Goal: Task Accomplishment & Management: Complete application form

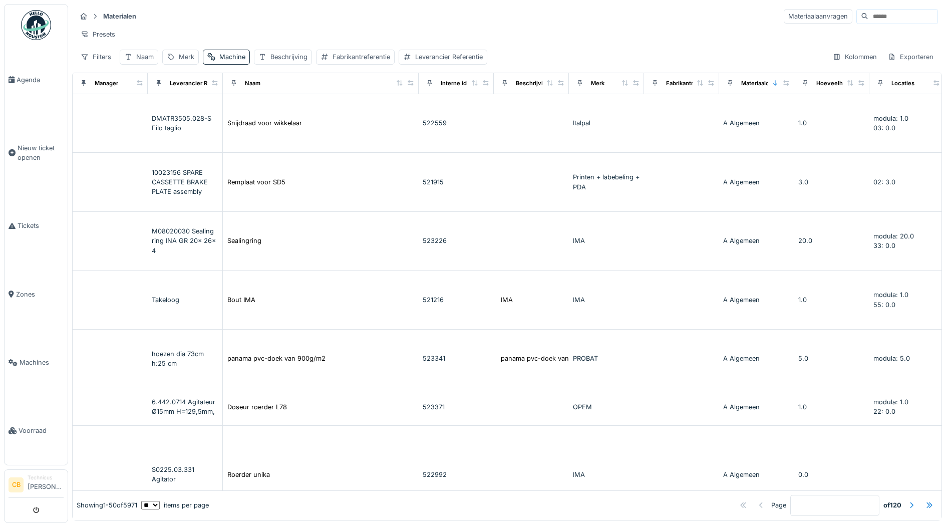
scroll to position [401, 251]
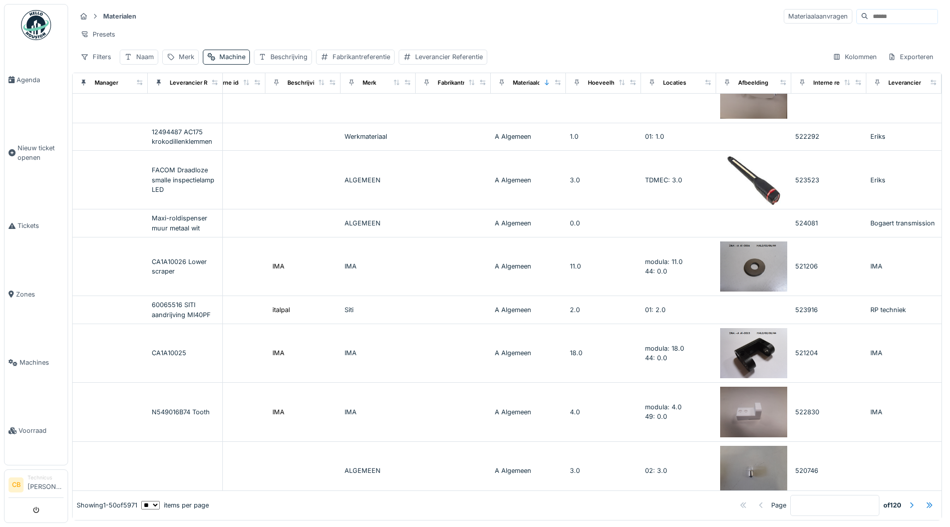
click at [35, 23] on img at bounding box center [36, 25] width 30 height 30
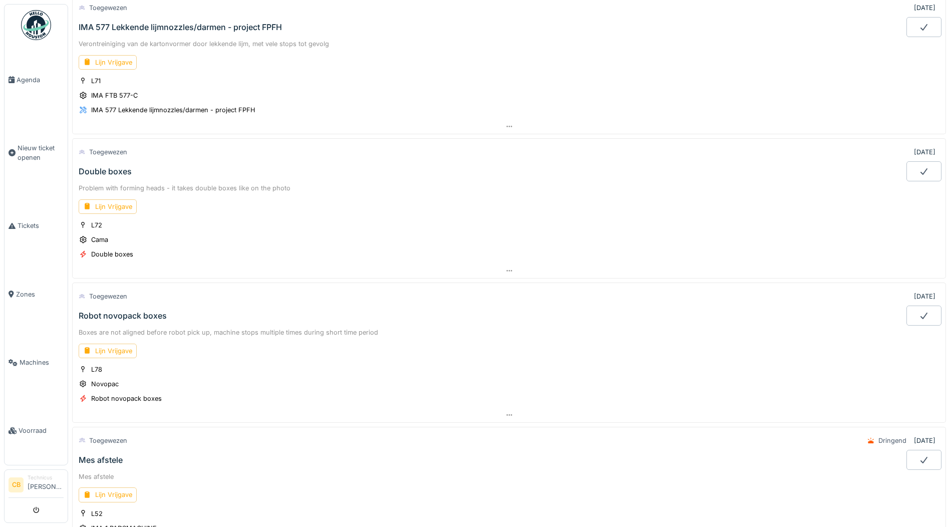
scroll to position [301, 0]
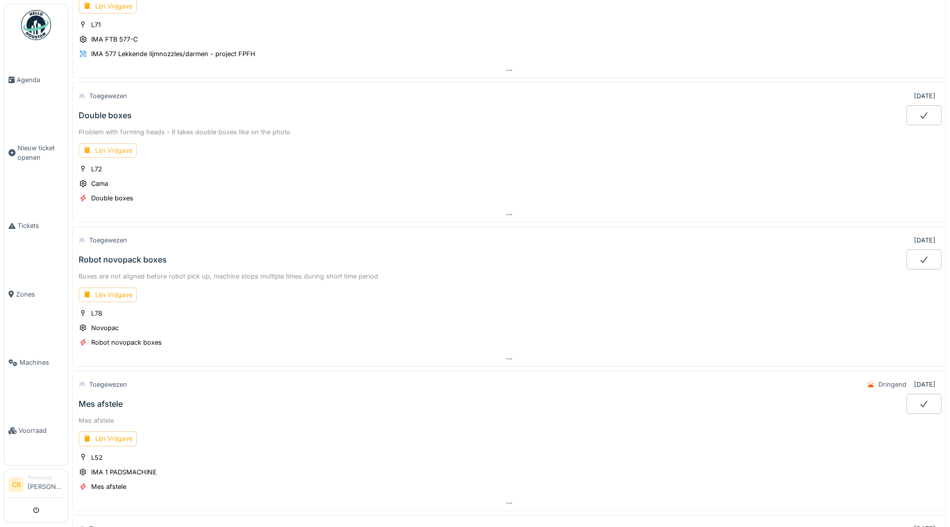
click at [116, 149] on div "Lijn Vrijgave" at bounding box center [108, 150] width 58 height 15
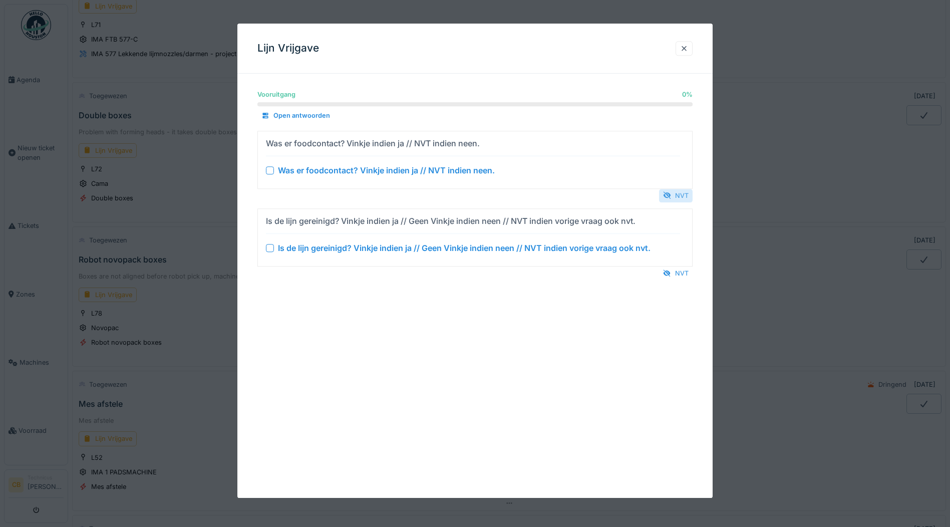
click at [684, 192] on div "NVT" at bounding box center [676, 196] width 34 height 14
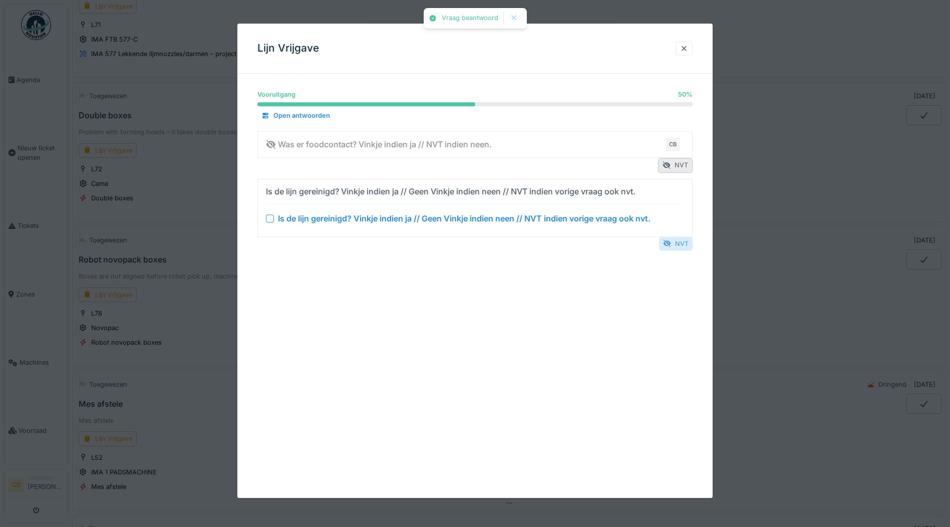
click at [685, 242] on div "NVT" at bounding box center [676, 244] width 34 height 14
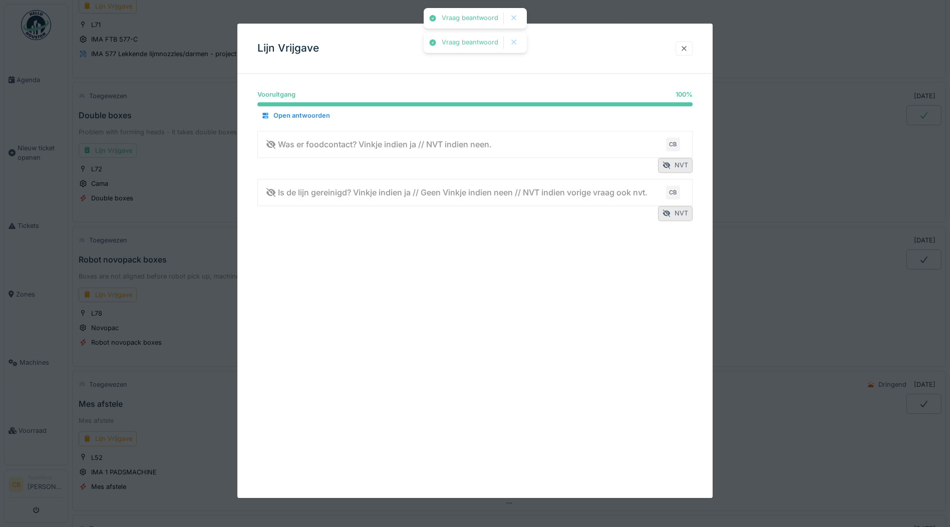
click at [688, 49] on div at bounding box center [684, 49] width 8 height 10
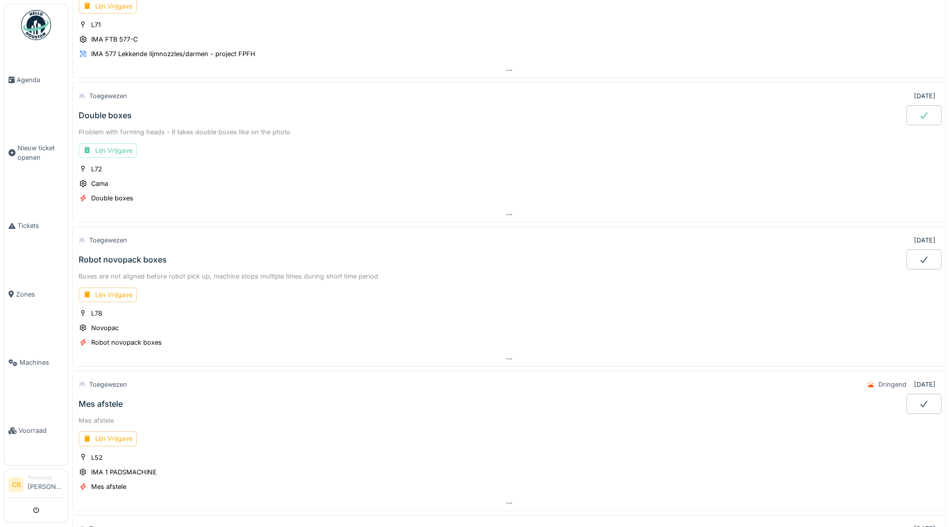
click at [907, 121] on div at bounding box center [924, 115] width 35 height 20
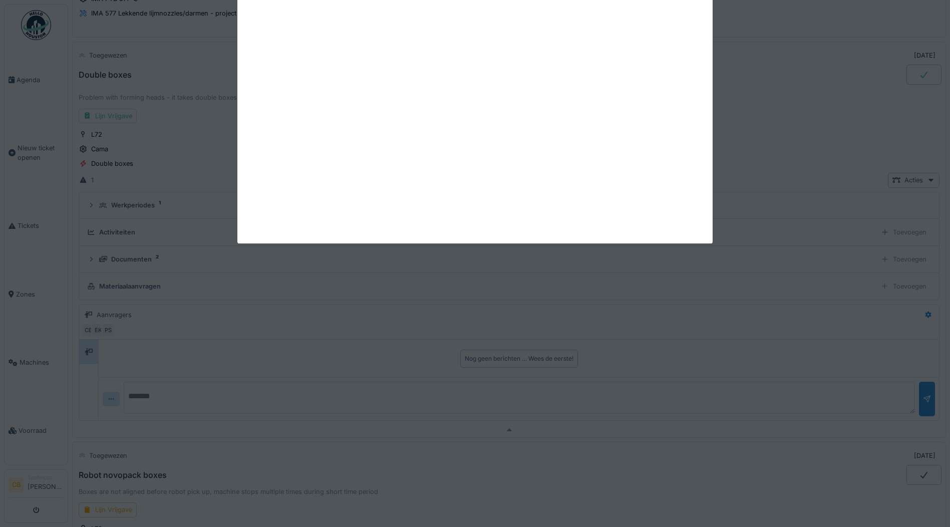
scroll to position [343, 0]
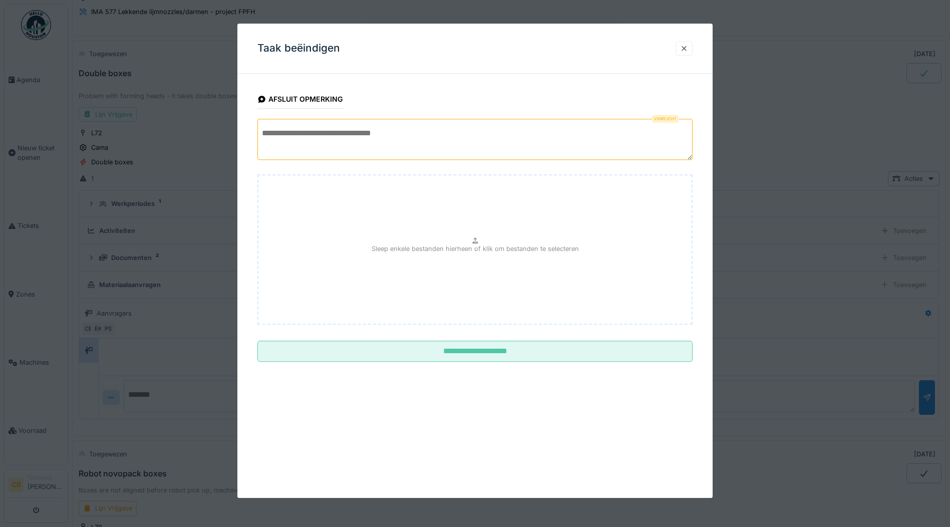
click at [277, 137] on textarea at bounding box center [474, 139] width 435 height 41
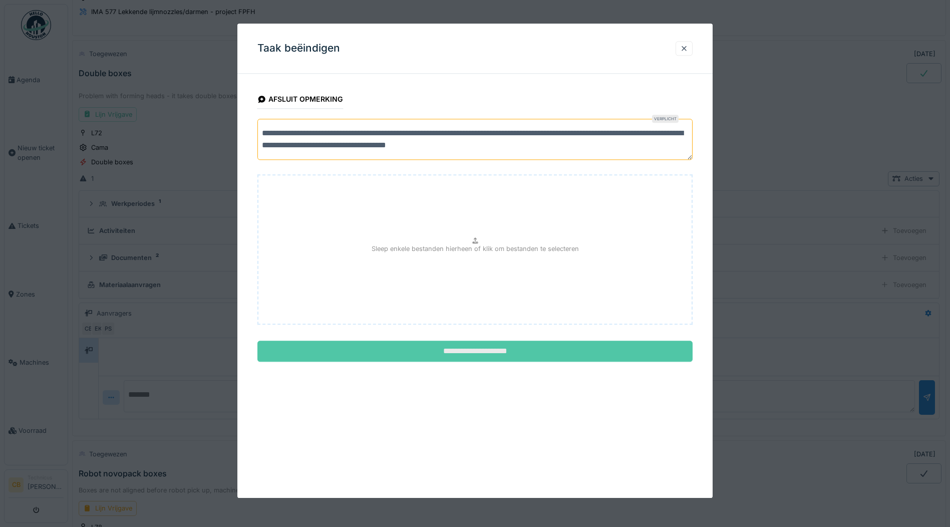
type textarea "**********"
click at [475, 349] on input "**********" at bounding box center [474, 351] width 435 height 21
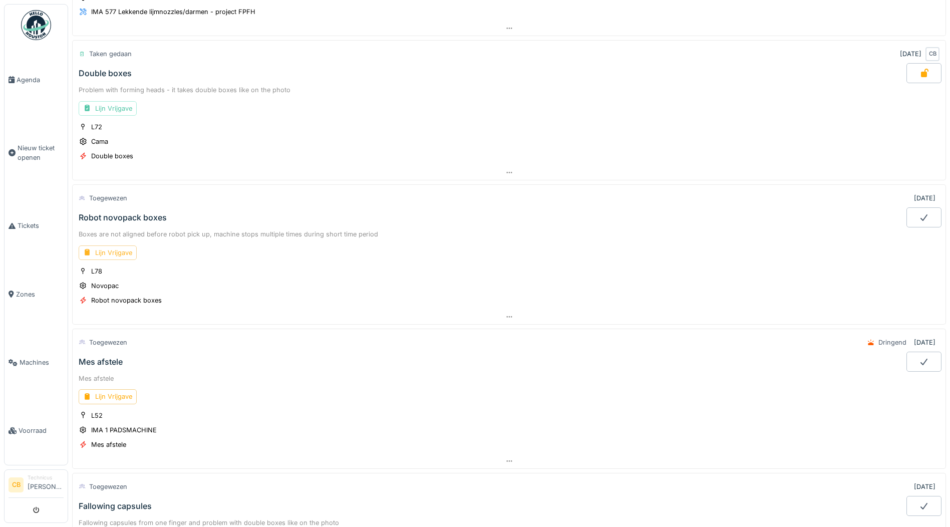
click at [120, 252] on div "Lijn Vrijgave" at bounding box center [108, 252] width 58 height 15
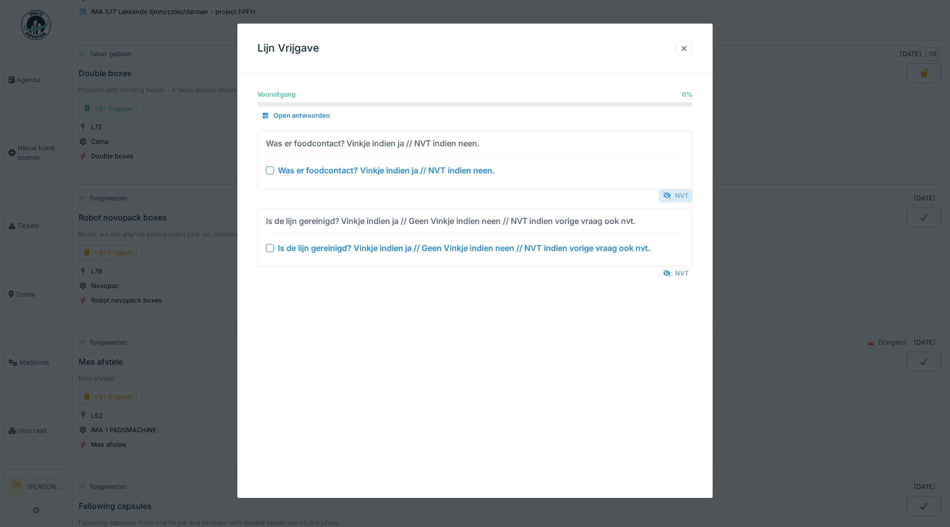
click at [687, 193] on div "NVT" at bounding box center [676, 196] width 34 height 14
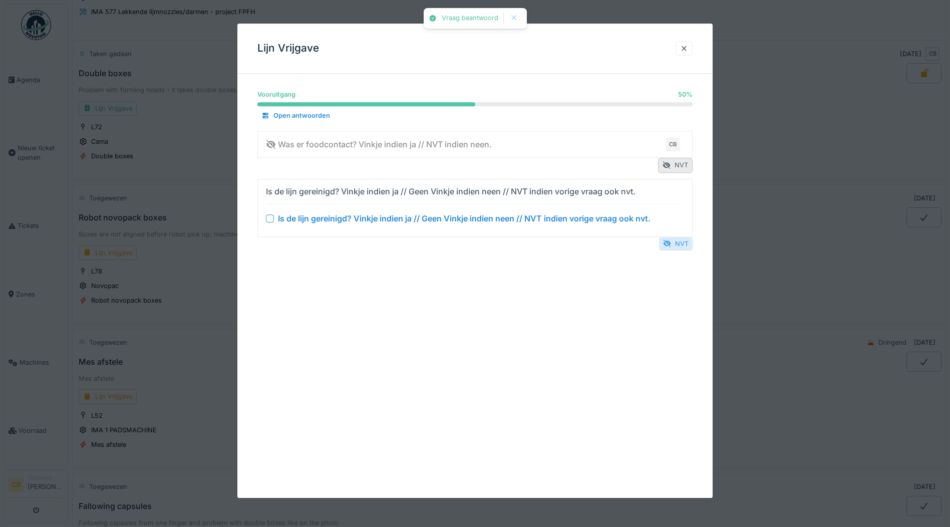
click at [684, 244] on div "NVT" at bounding box center [676, 244] width 34 height 14
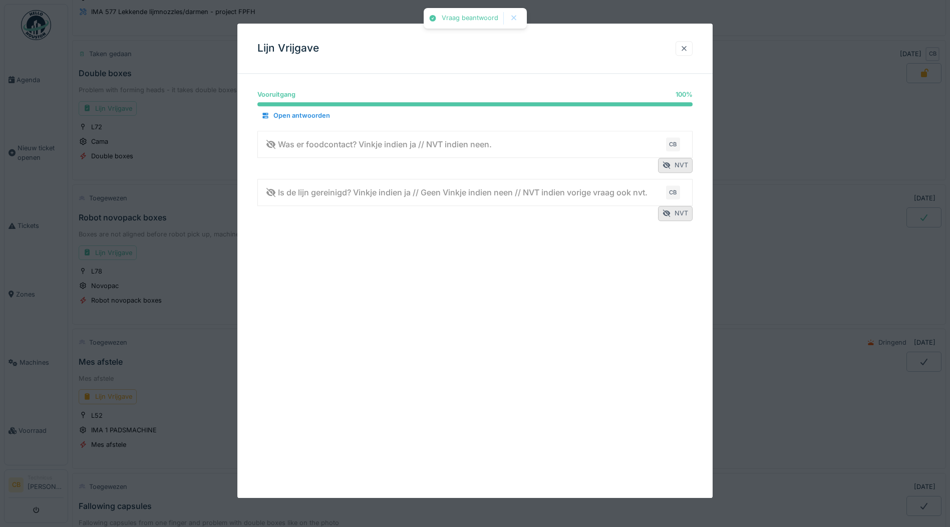
click at [688, 45] on div at bounding box center [684, 49] width 8 height 10
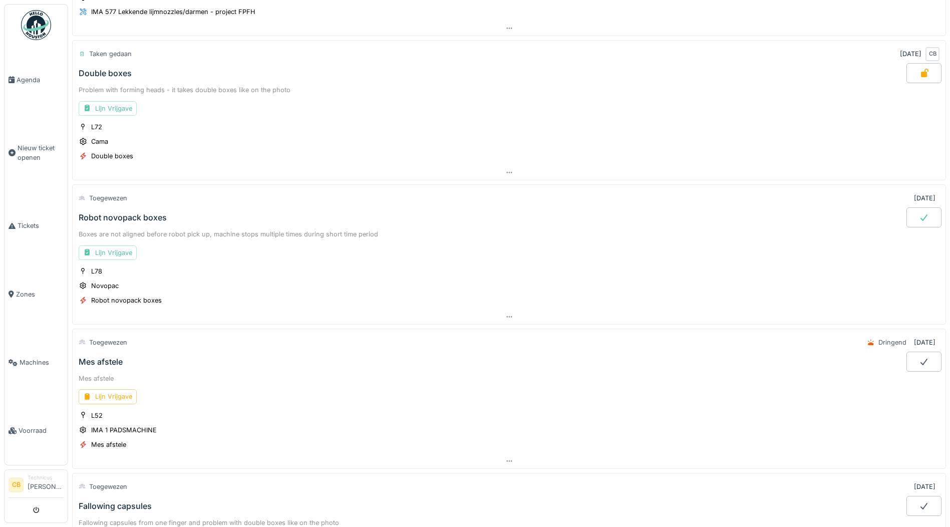
click at [919, 214] on icon at bounding box center [924, 217] width 10 height 8
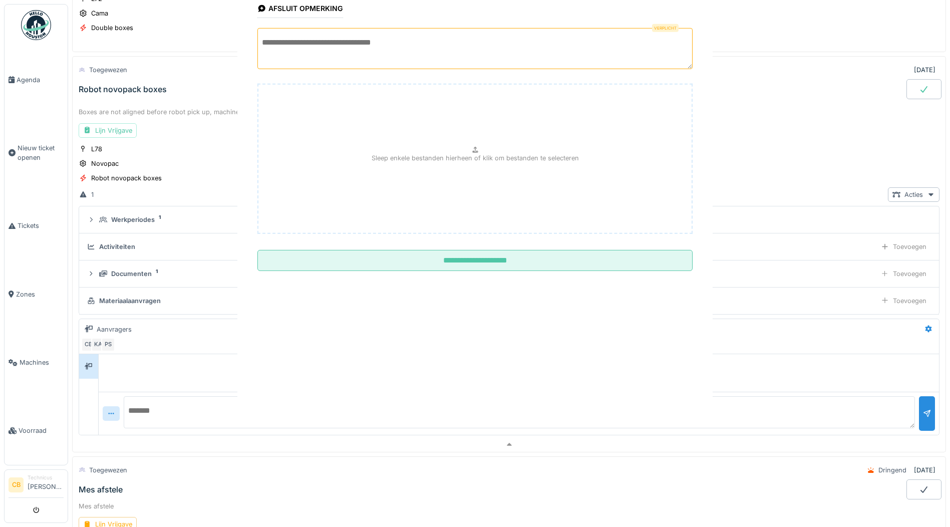
scroll to position [487, 0]
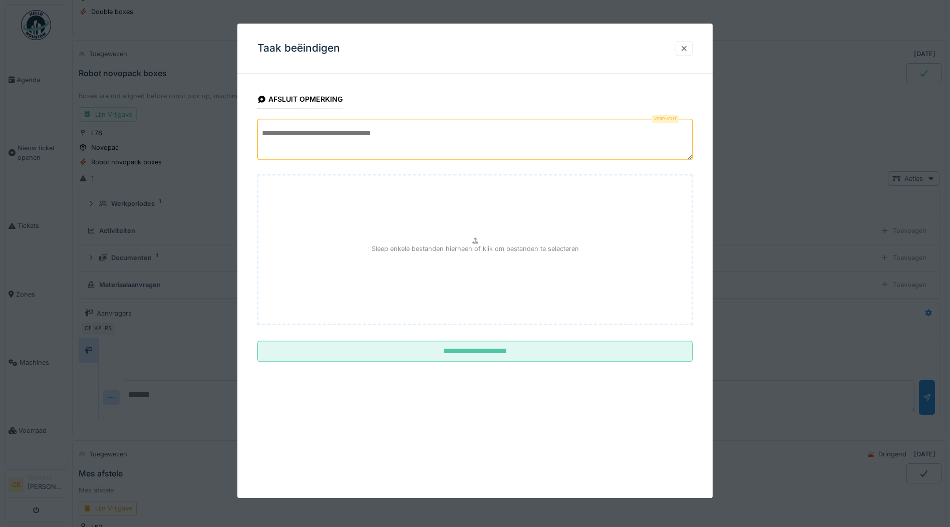
click at [261, 143] on textarea at bounding box center [474, 139] width 435 height 41
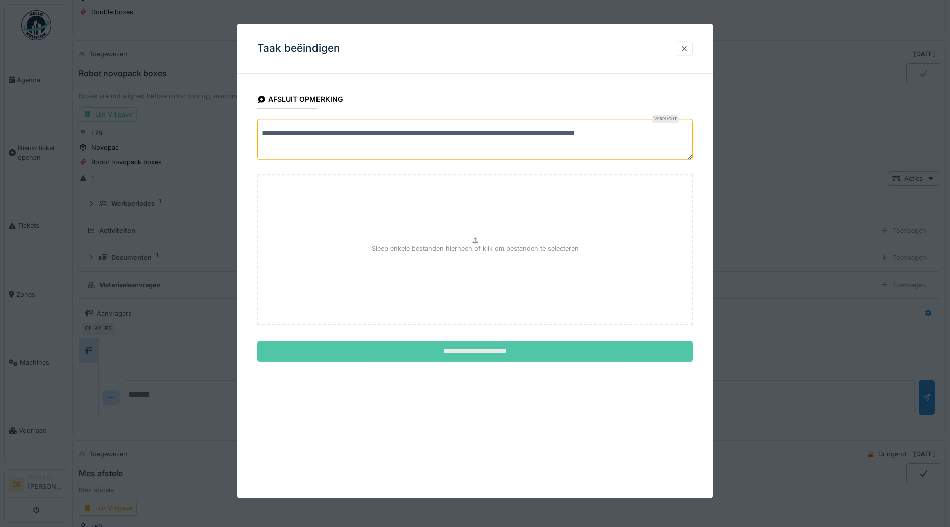
type textarea "**********"
click at [493, 351] on input "**********" at bounding box center [474, 351] width 435 height 21
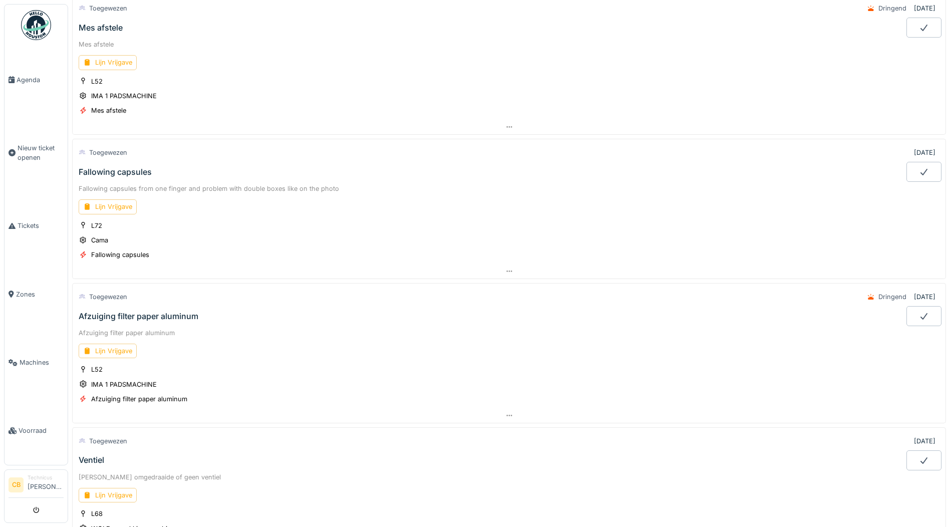
scroll to position [687, 0]
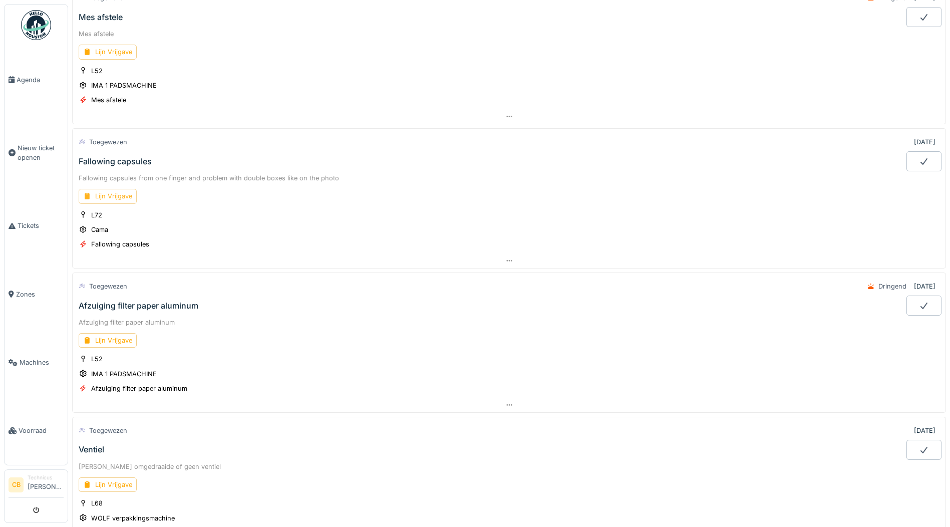
click at [115, 197] on div "Lijn Vrijgave" at bounding box center [108, 196] width 58 height 15
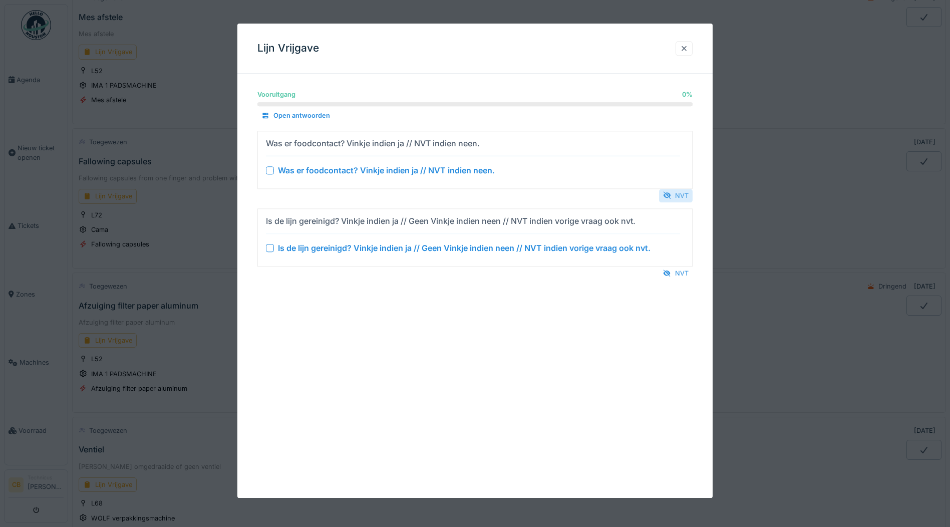
click at [684, 190] on div "NVT" at bounding box center [676, 196] width 34 height 14
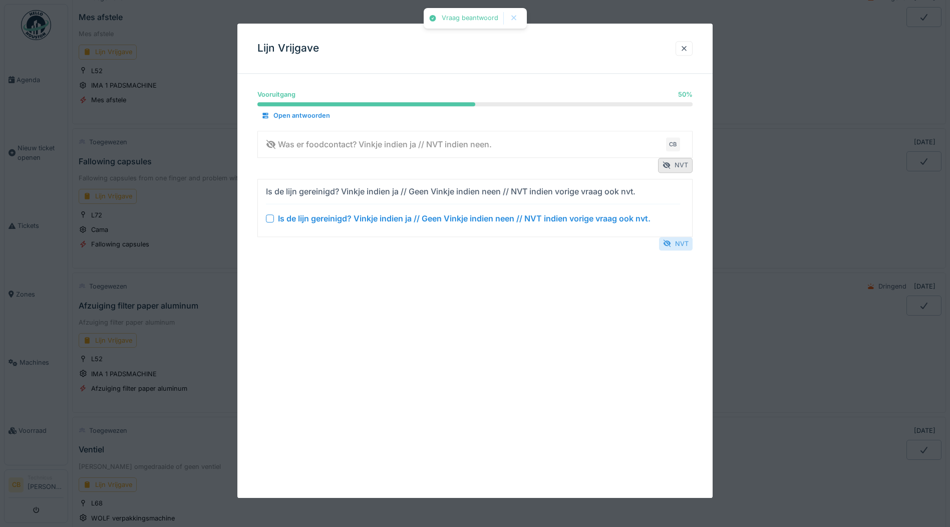
click at [690, 241] on div "NVT" at bounding box center [676, 244] width 34 height 14
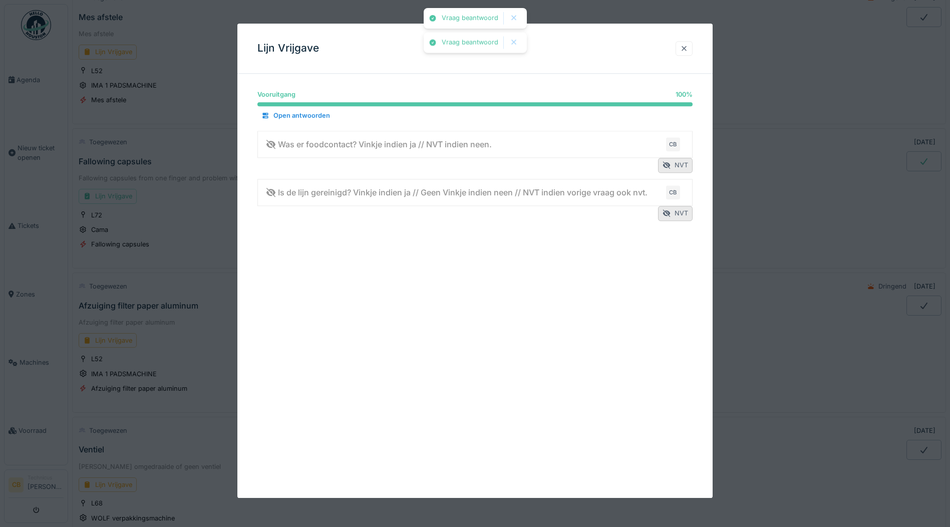
click at [686, 46] on div at bounding box center [684, 49] width 8 height 10
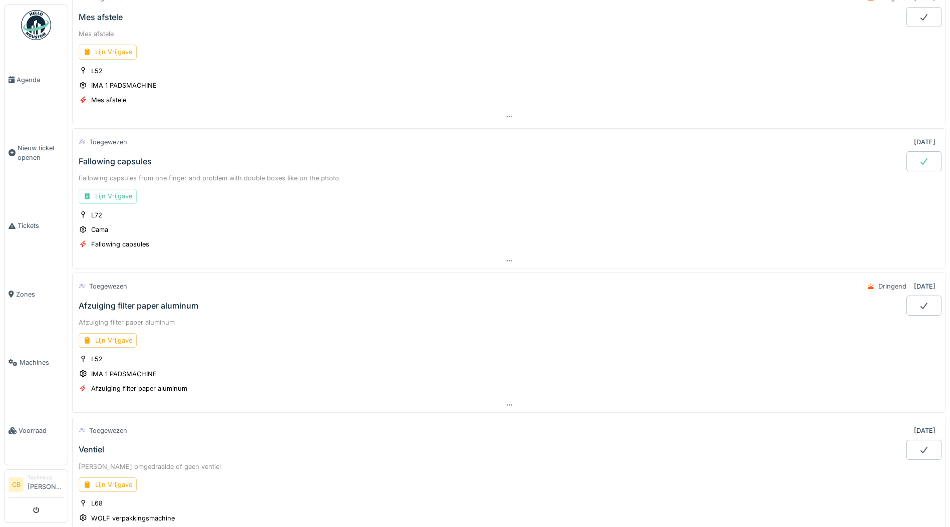
click at [914, 159] on div at bounding box center [924, 161] width 35 height 20
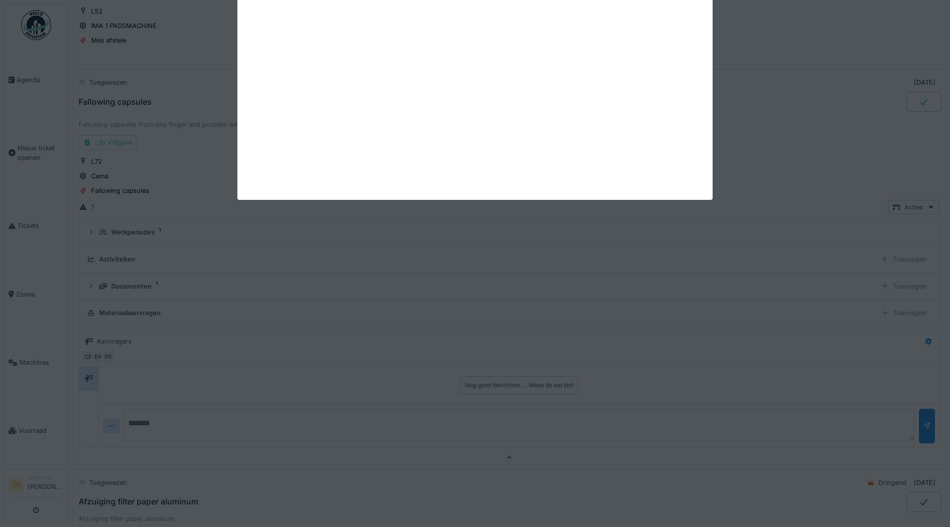
scroll to position [775, 0]
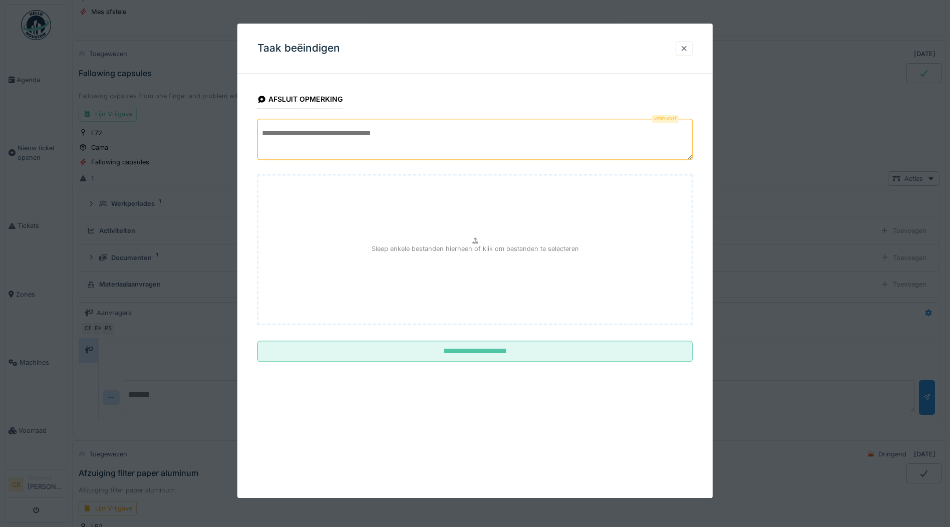
click at [268, 129] on textarea at bounding box center [474, 139] width 435 height 41
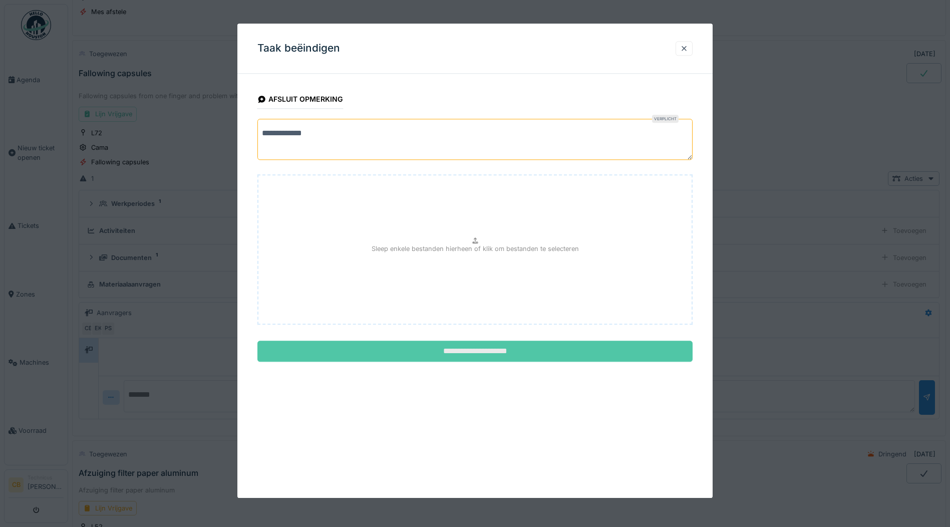
type textarea "**********"
click at [505, 353] on input "**********" at bounding box center [474, 351] width 435 height 21
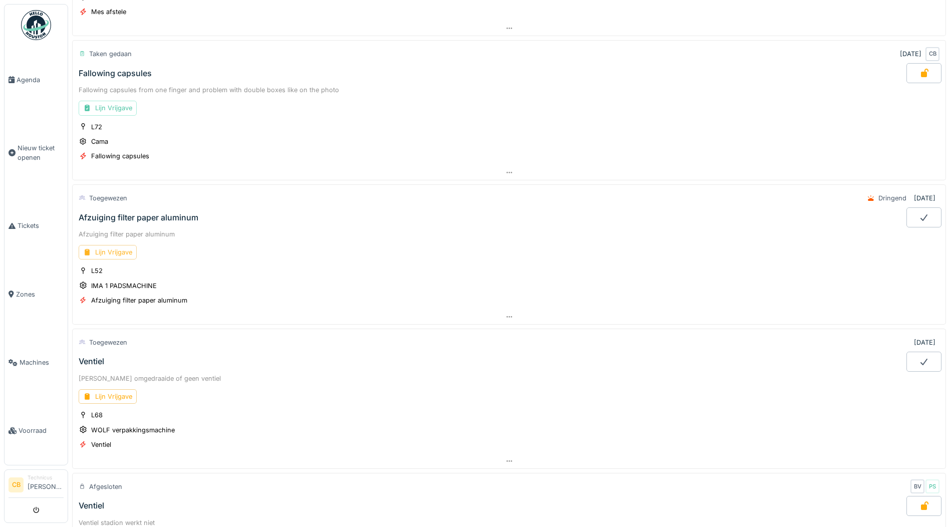
click at [122, 252] on div "Lijn Vrijgave" at bounding box center [108, 252] width 58 height 15
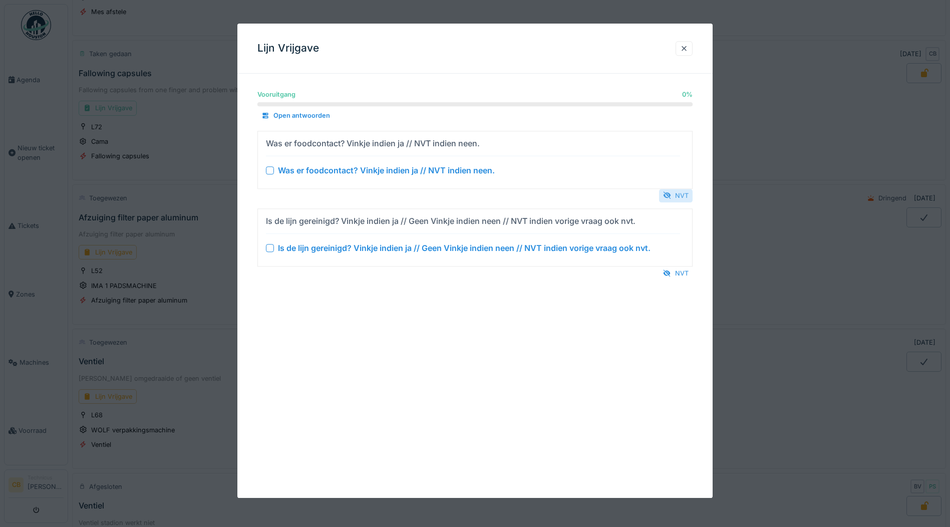
click at [681, 190] on div "NVT" at bounding box center [676, 196] width 34 height 14
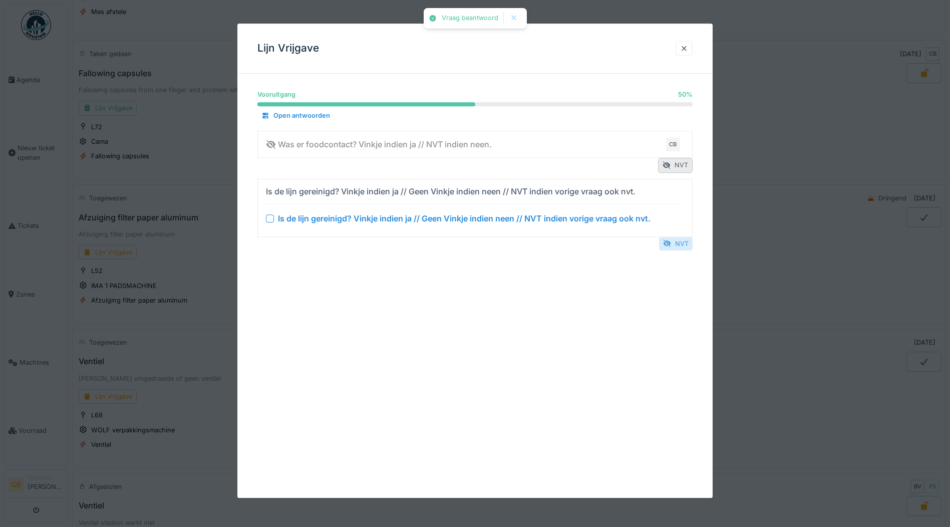
click at [680, 238] on div "NVT" at bounding box center [676, 244] width 34 height 14
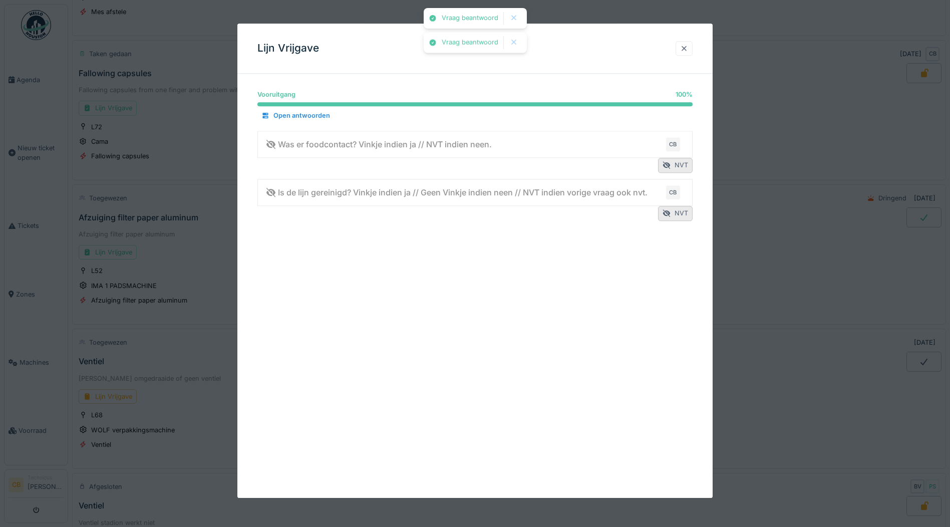
click at [687, 44] on div at bounding box center [684, 49] width 8 height 10
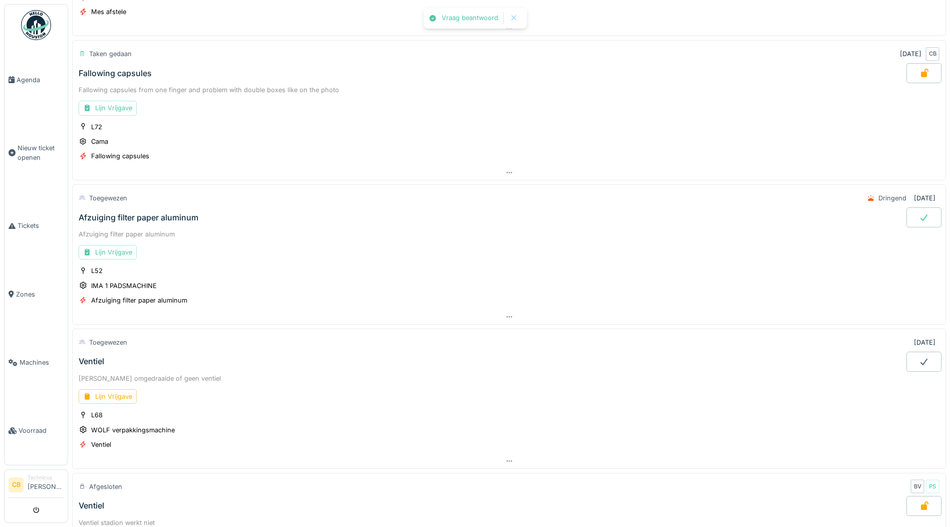
drag, startPoint x: 914, startPoint y: 219, endPoint x: 891, endPoint y: 237, distance: 29.7
click at [914, 219] on div at bounding box center [924, 217] width 35 height 20
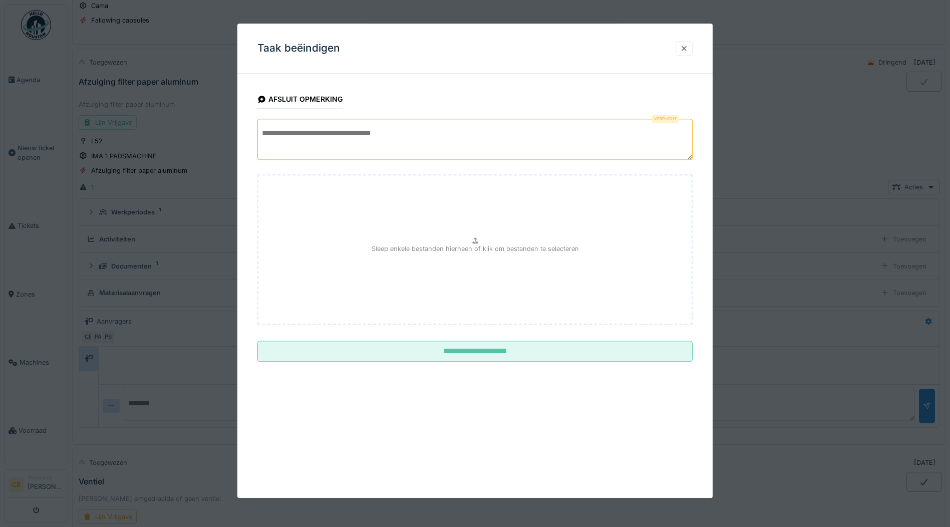
scroll to position [920, 0]
click at [310, 145] on textarea at bounding box center [474, 139] width 435 height 41
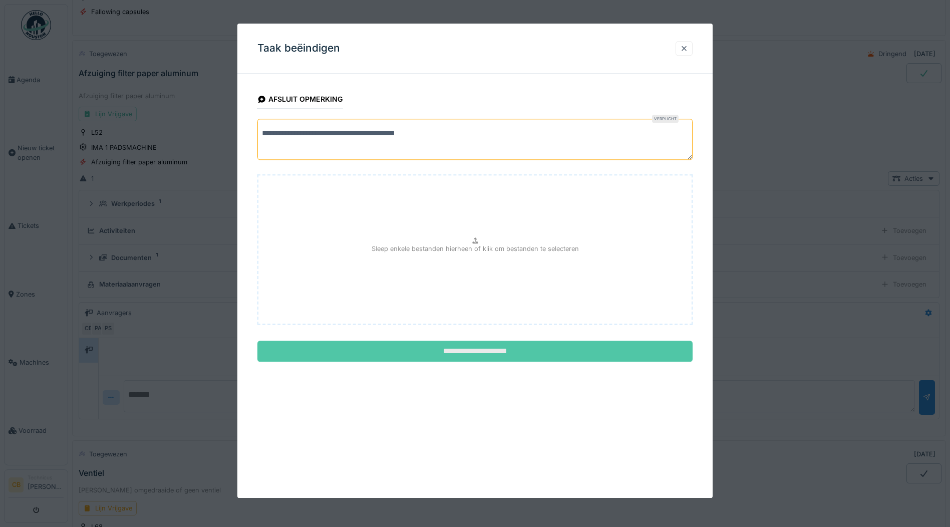
type textarea "**********"
click at [515, 353] on input "**********" at bounding box center [474, 351] width 435 height 21
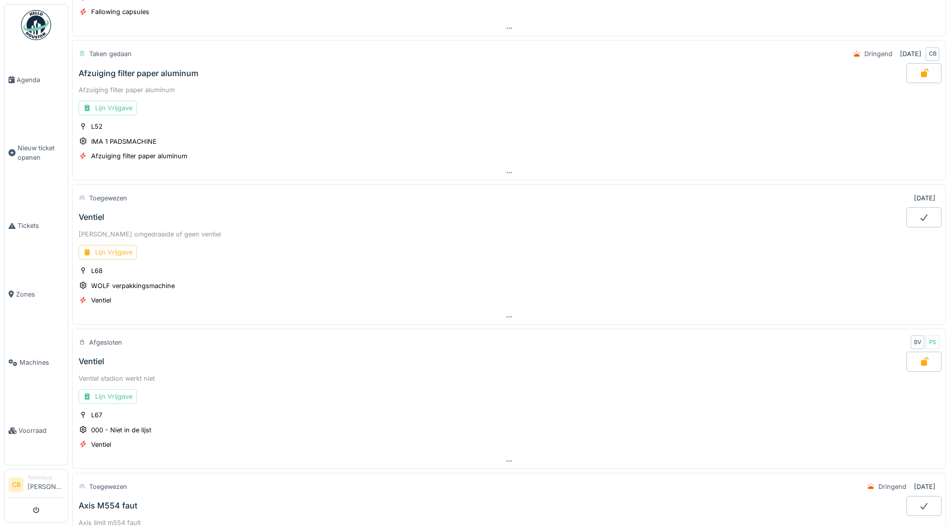
click at [120, 247] on div "Lijn Vrijgave" at bounding box center [108, 252] width 58 height 15
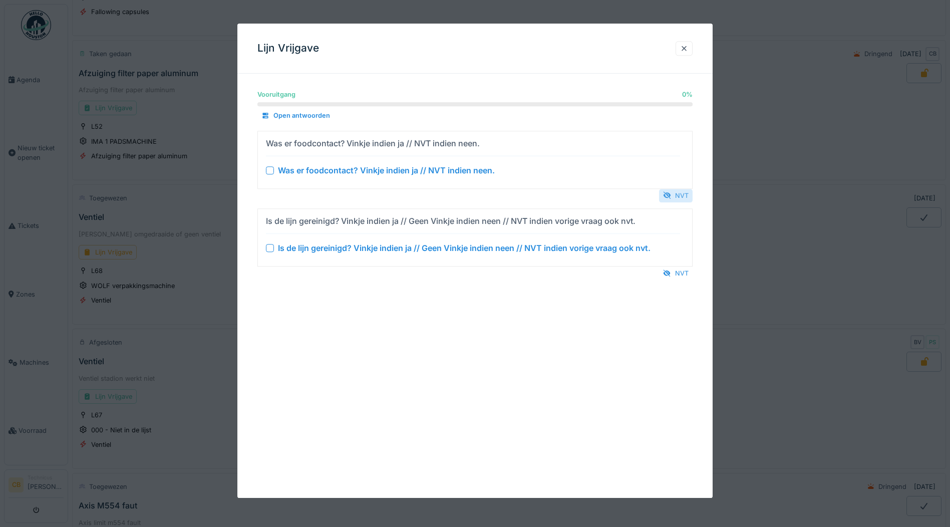
click at [684, 195] on div "NVT" at bounding box center [676, 196] width 34 height 14
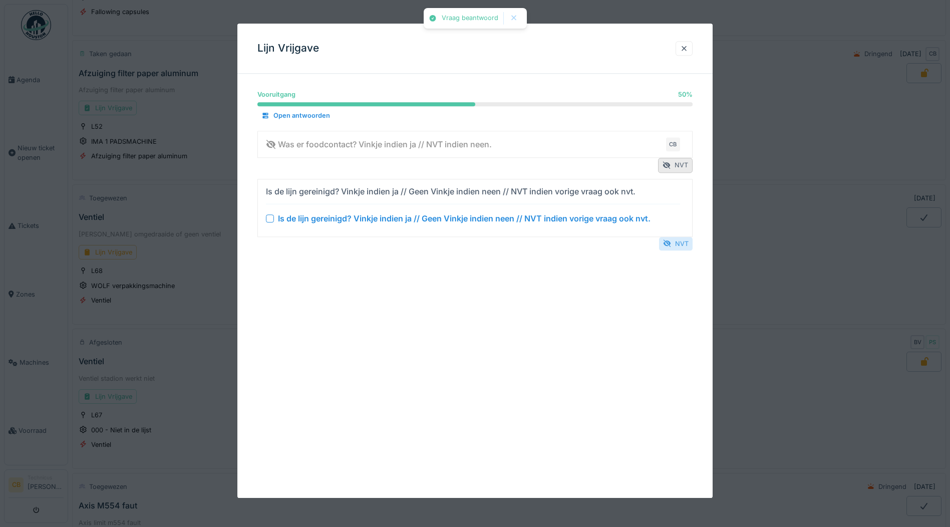
click at [685, 241] on div "NVT" at bounding box center [676, 244] width 34 height 14
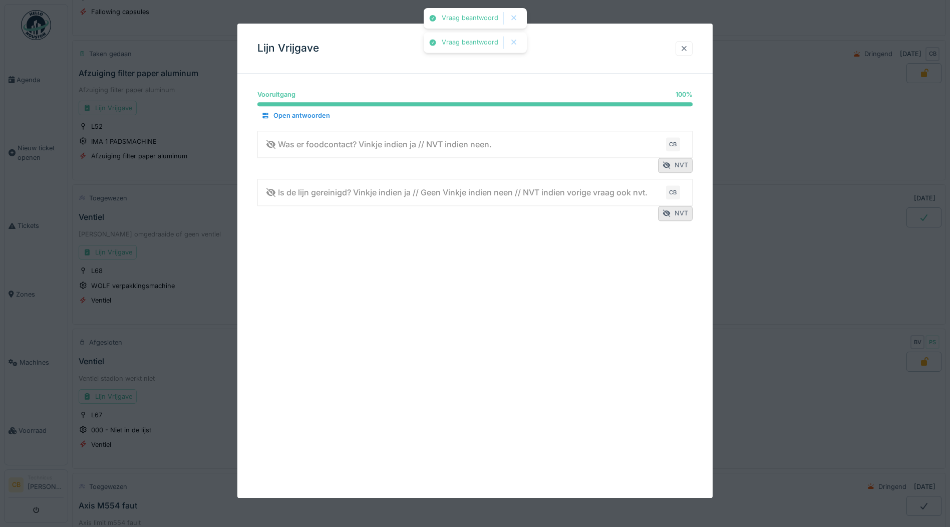
click at [687, 50] on div at bounding box center [684, 49] width 8 height 10
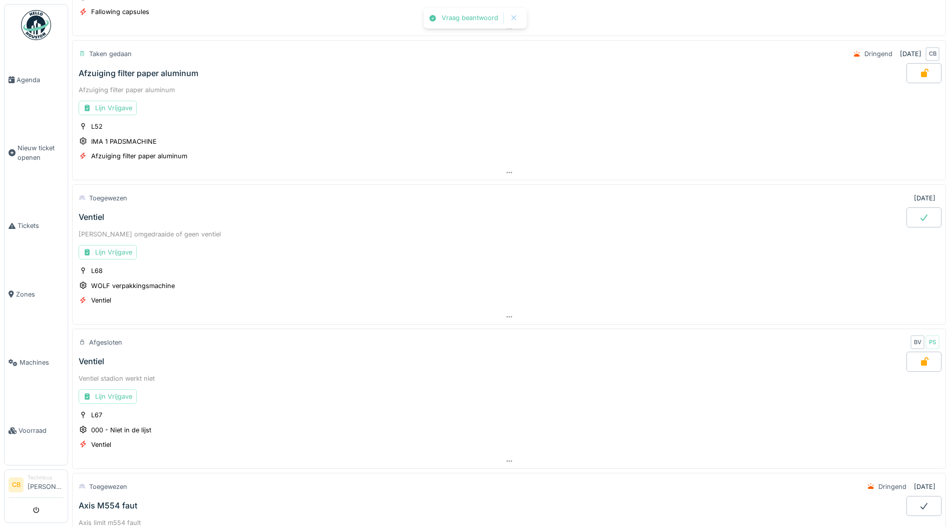
click at [919, 220] on div at bounding box center [924, 217] width 35 height 20
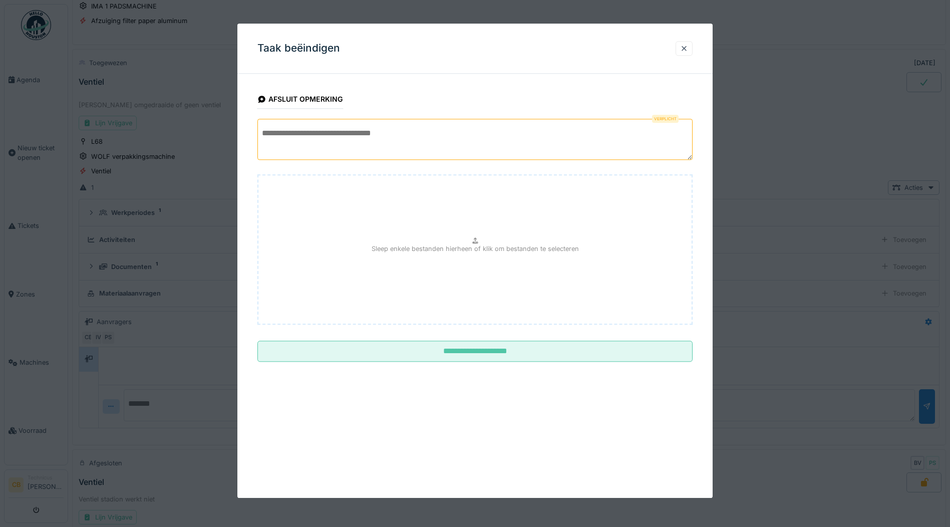
scroll to position [1064, 0]
click at [273, 145] on textarea at bounding box center [474, 139] width 435 height 41
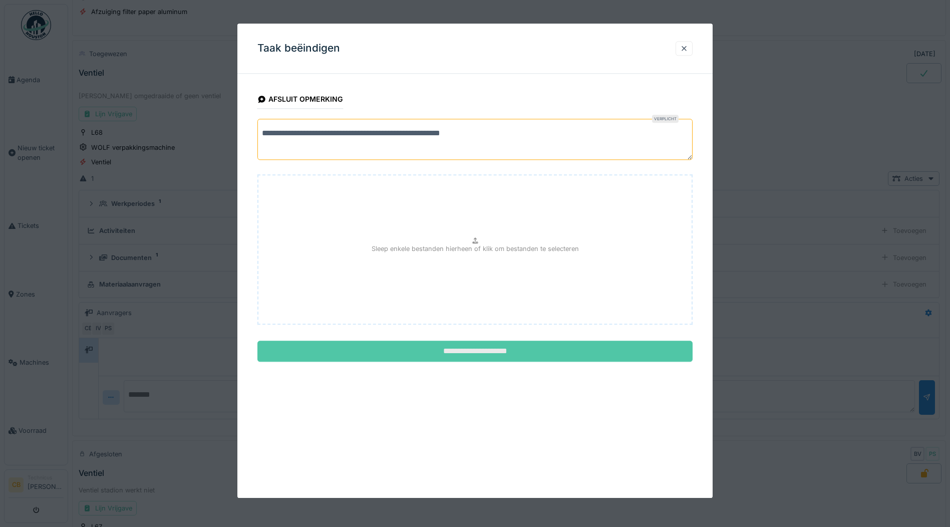
type textarea "**********"
click at [432, 348] on input "**********" at bounding box center [474, 351] width 435 height 21
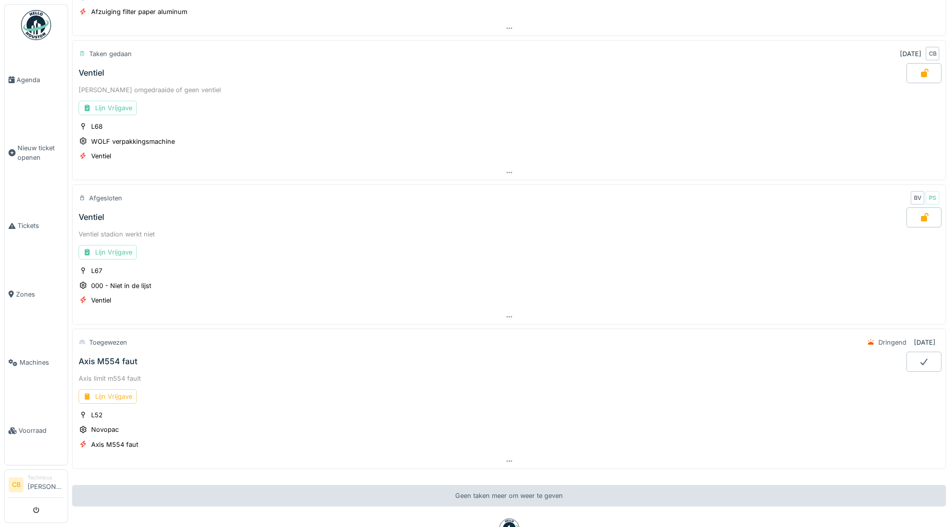
click at [119, 395] on div "Lijn Vrijgave" at bounding box center [108, 396] width 58 height 15
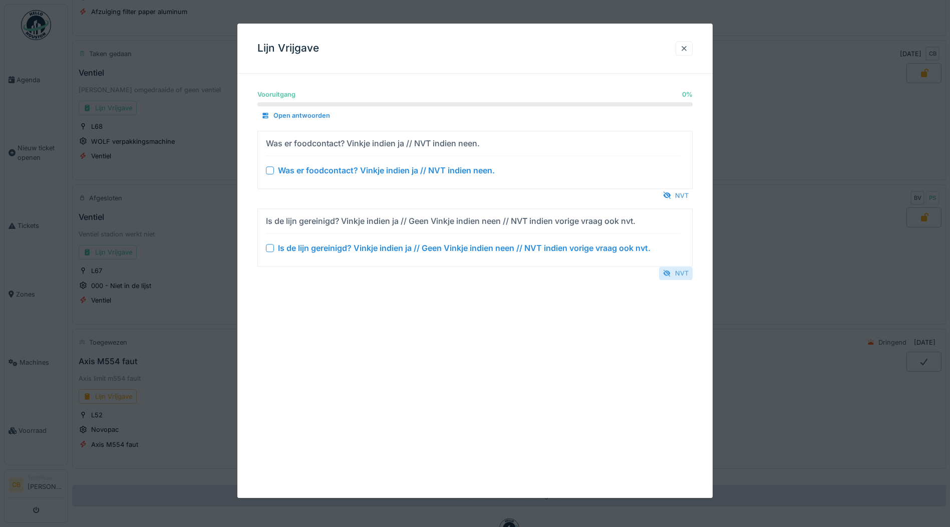
click at [679, 270] on div "NVT" at bounding box center [676, 274] width 34 height 14
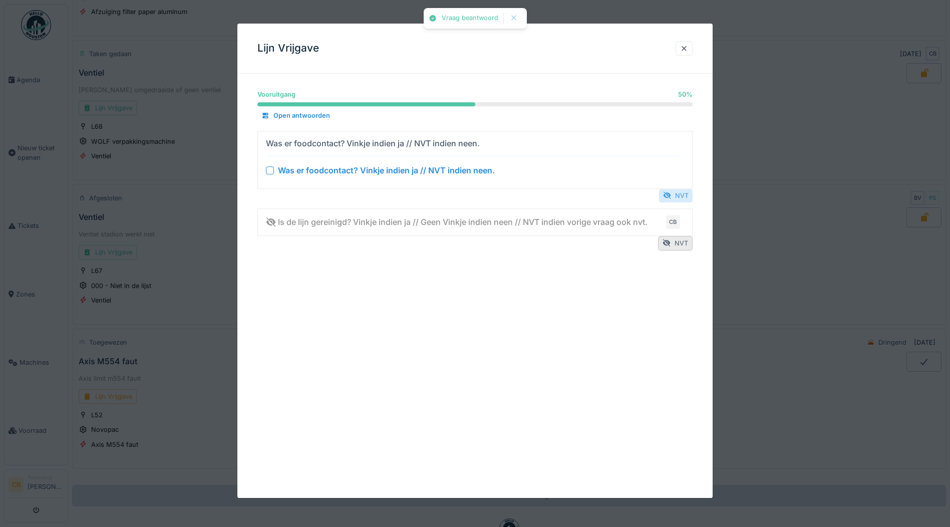
click at [684, 192] on div "NVT" at bounding box center [676, 196] width 34 height 14
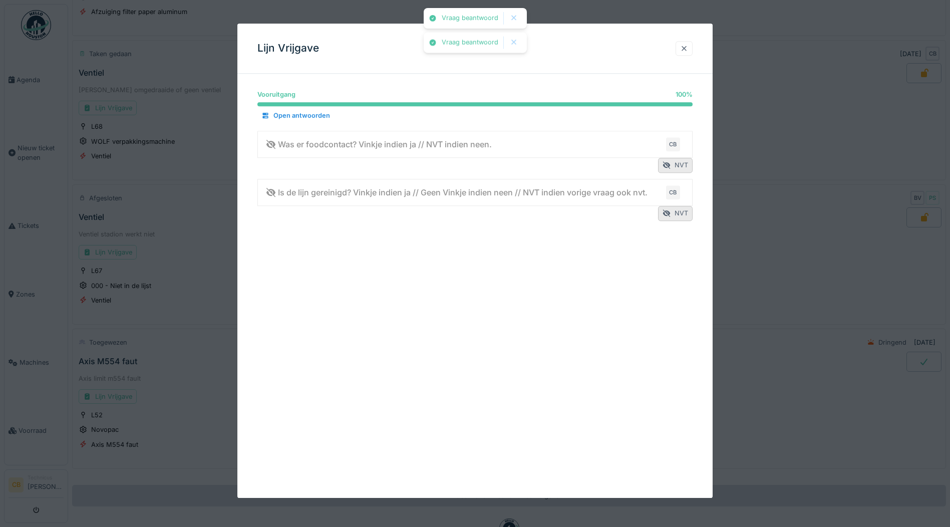
click at [686, 47] on div at bounding box center [684, 49] width 8 height 10
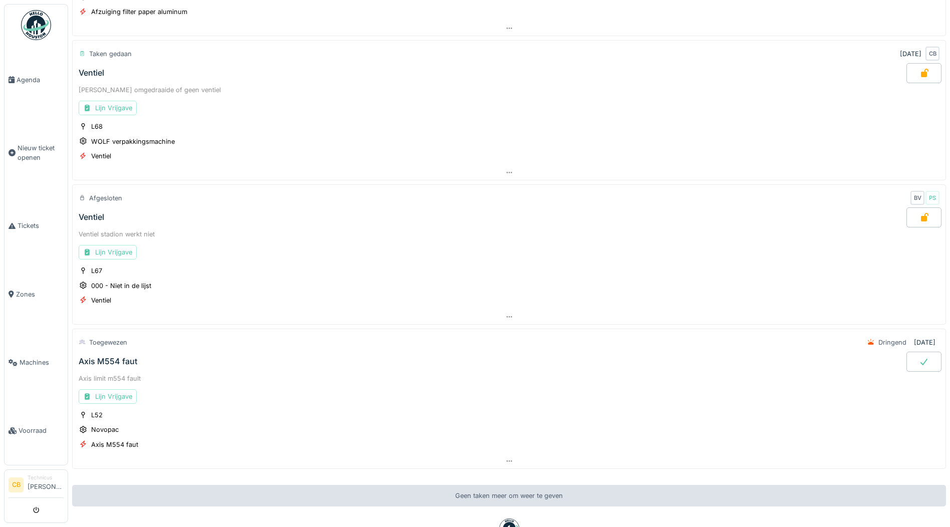
click at [919, 360] on icon at bounding box center [924, 362] width 10 height 8
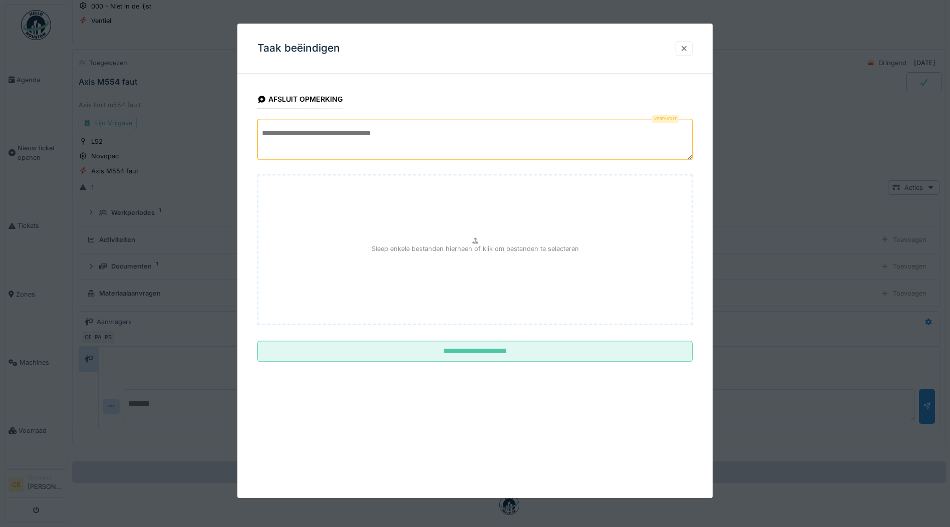
scroll to position [1353, 0]
click at [268, 143] on textarea at bounding box center [474, 139] width 435 height 41
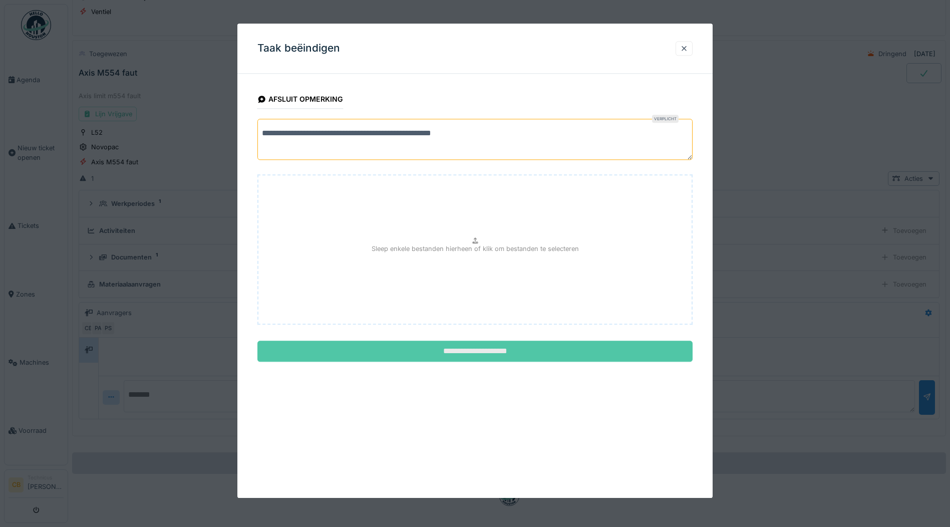
type textarea "**********"
click at [453, 349] on input "**********" at bounding box center [474, 351] width 435 height 21
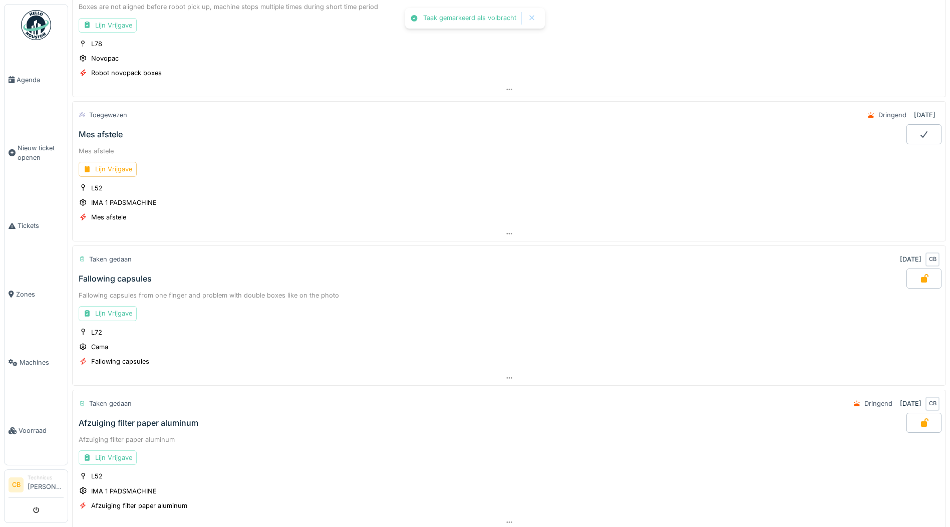
scroll to position [486, 0]
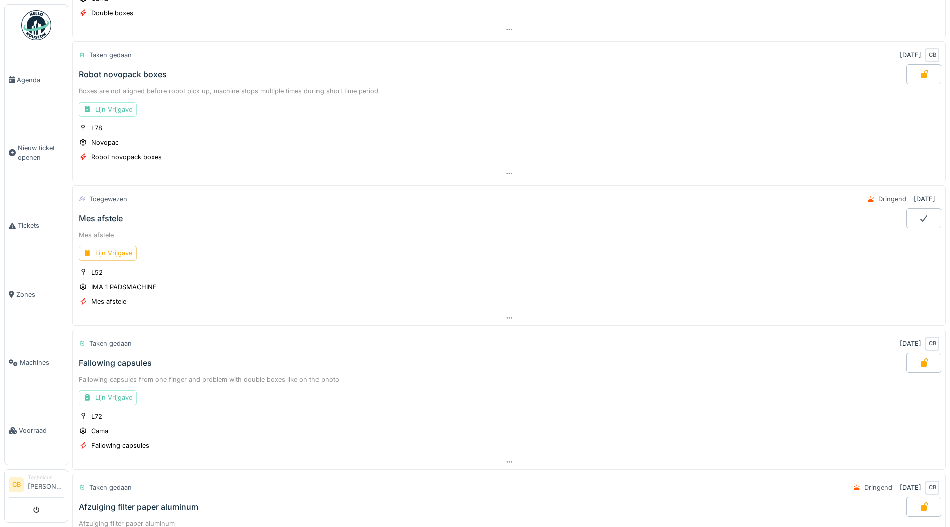
click at [457, 238] on div "Mes afstele Lijn Vrijgave L52 IMA 1 PADSMACHINE Mes afstele" at bounding box center [509, 269] width 874 height 82
